Goal: Connect with others: Connect Suppliers

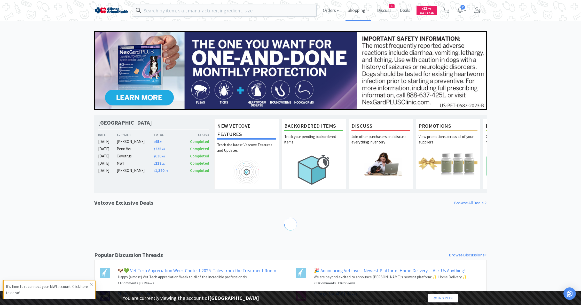
click at [354, 8] on span "Shopping" at bounding box center [357, 10] width 25 height 21
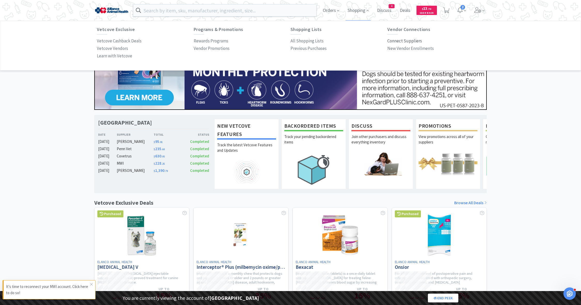
click at [401, 40] on p "Connect Suppliers" at bounding box center [404, 40] width 35 height 7
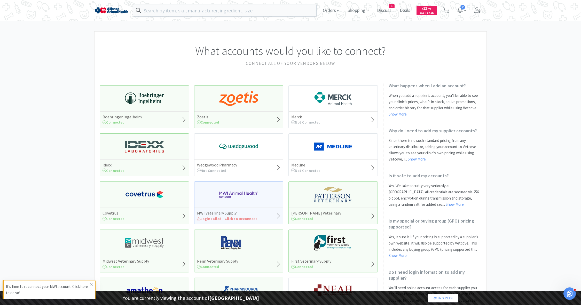
click at [235, 210] on h5 "MWI Veterinary Supply" at bounding box center [227, 212] width 60 height 5
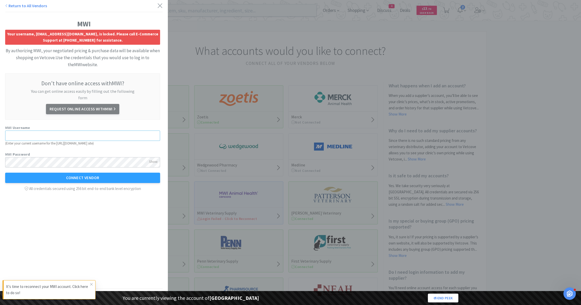
click at [52, 130] on input "text" at bounding box center [82, 135] width 155 height 10
paste input "[EMAIL_ADDRESS][DOMAIN_NAME]"
type input "[EMAIL_ADDRESS][DOMAIN_NAME]"
click at [24, 173] on button "Connect Vendor" at bounding box center [82, 177] width 155 height 10
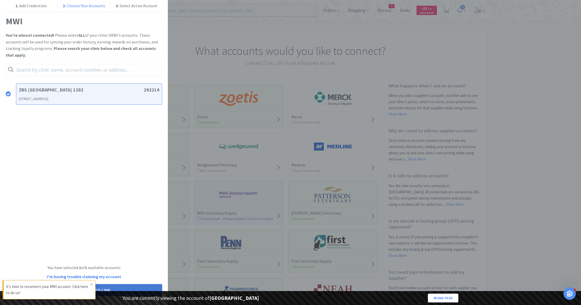
click at [109, 286] on button "Select Accounts to Link" at bounding box center [84, 290] width 156 height 12
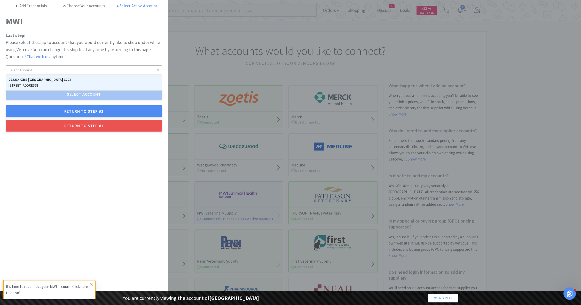
click at [83, 72] on div "Select Account..." at bounding box center [84, 70] width 156 height 9
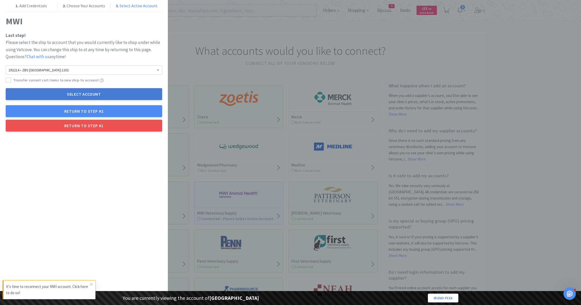
click at [78, 95] on button "Select Account" at bounding box center [84, 94] width 156 height 12
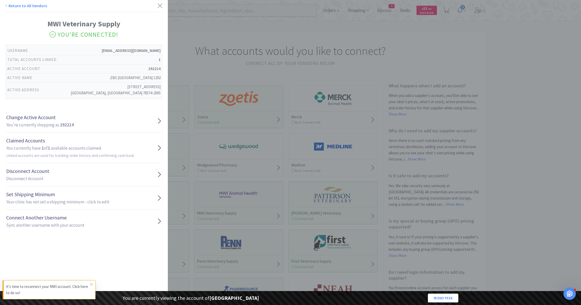
click at [236, 47] on div "Return to All Vendors MWI Veterinary Supply You're Connected! Username [EMAIL_A…" at bounding box center [290, 152] width 581 height 305
